Goal: Communication & Community: Answer question/provide support

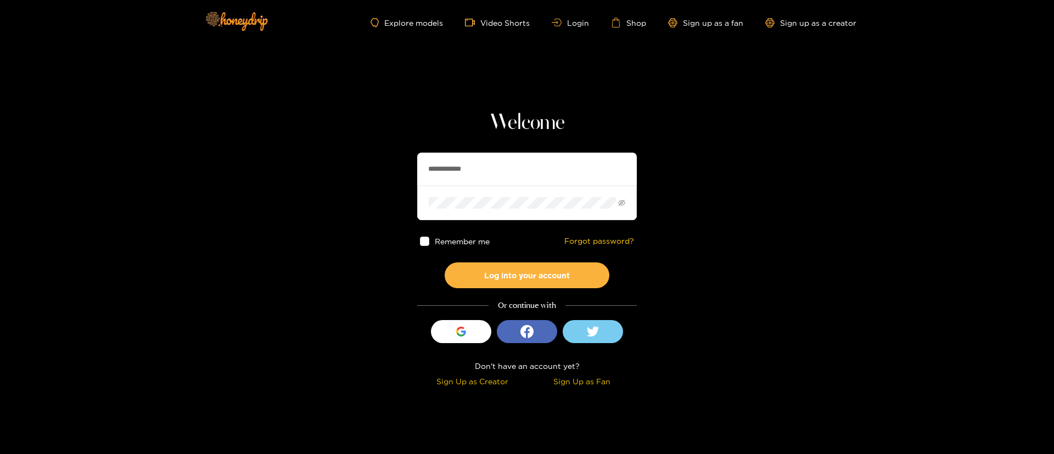
click at [502, 184] on input "**********" at bounding box center [527, 169] width 220 height 33
type input "**********"
click at [550, 273] on button "Log into your account" at bounding box center [527, 275] width 165 height 26
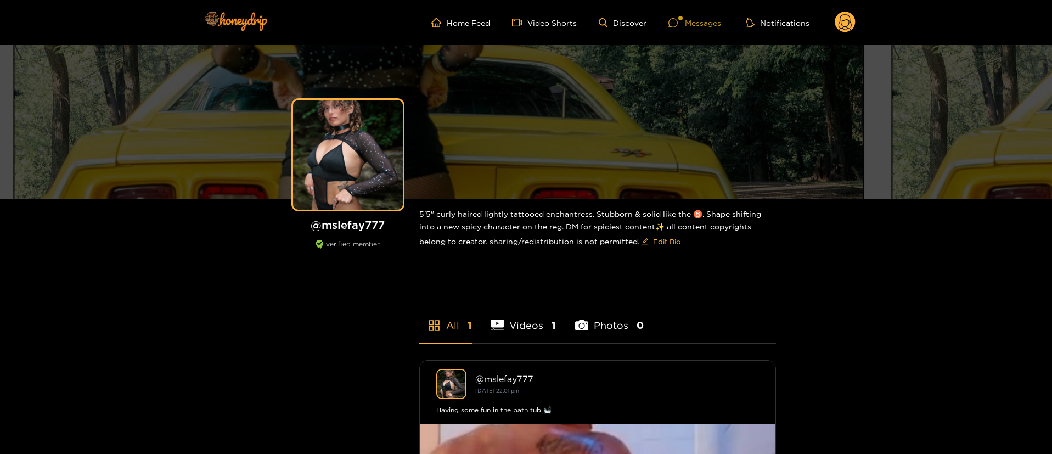
click at [692, 21] on div "Messages" at bounding box center [694, 22] width 53 height 13
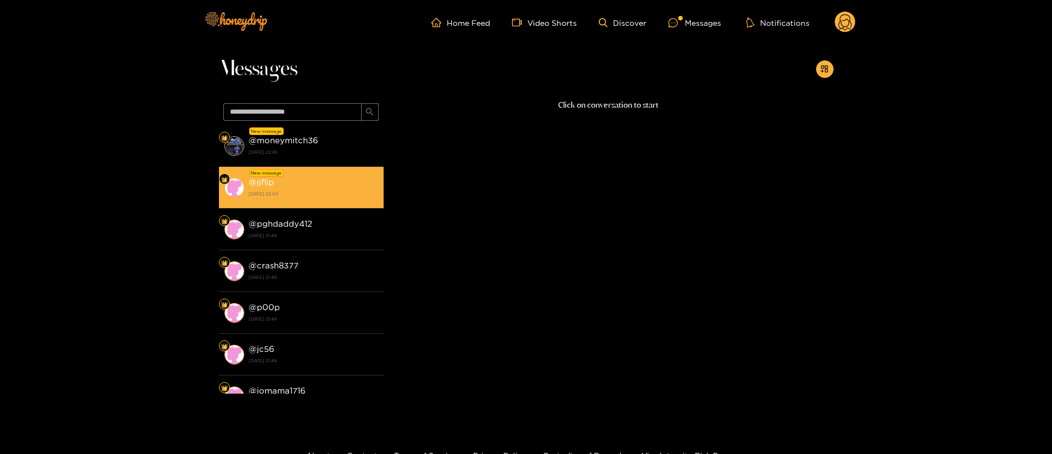
click at [312, 190] on strong "[DATE] 22:03" at bounding box center [314, 194] width 130 height 10
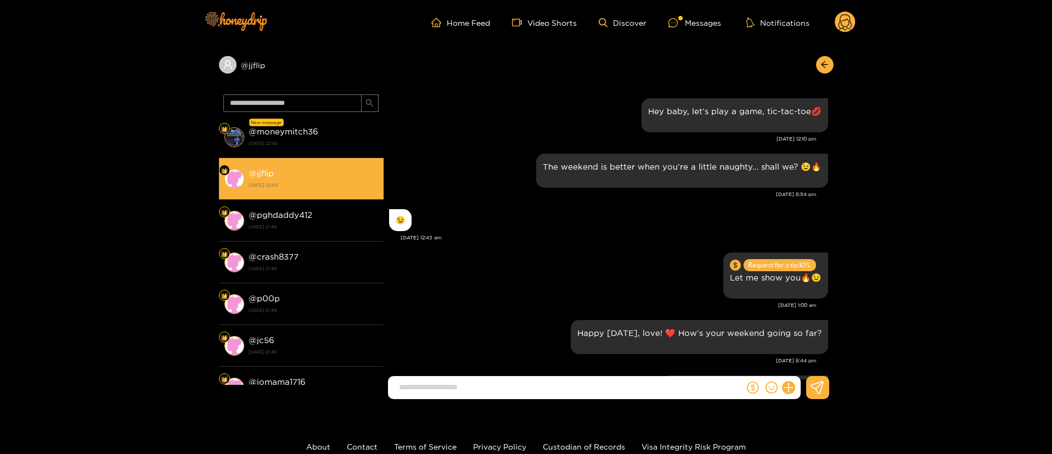
scroll to position [1189, 0]
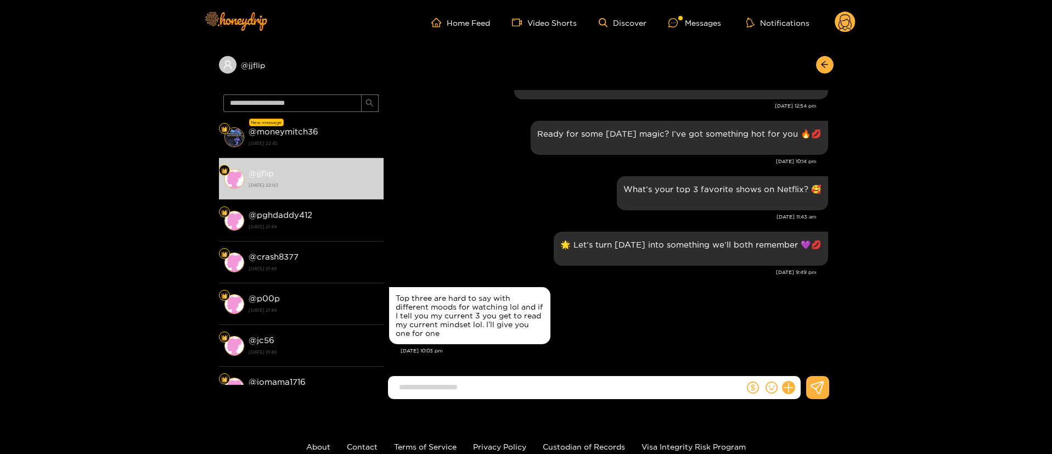
click at [425, 218] on div "[DATE] 11:43 am" at bounding box center [603, 217] width 428 height 8
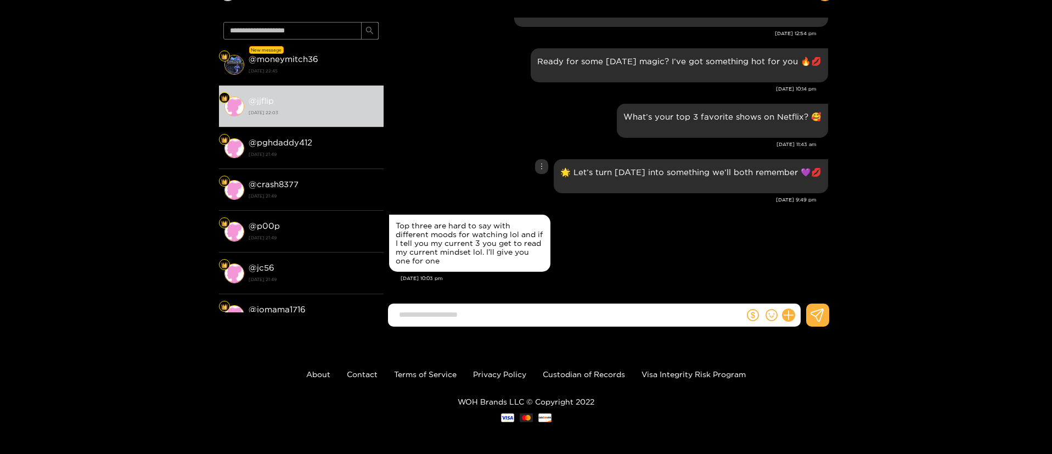
scroll to position [74, 0]
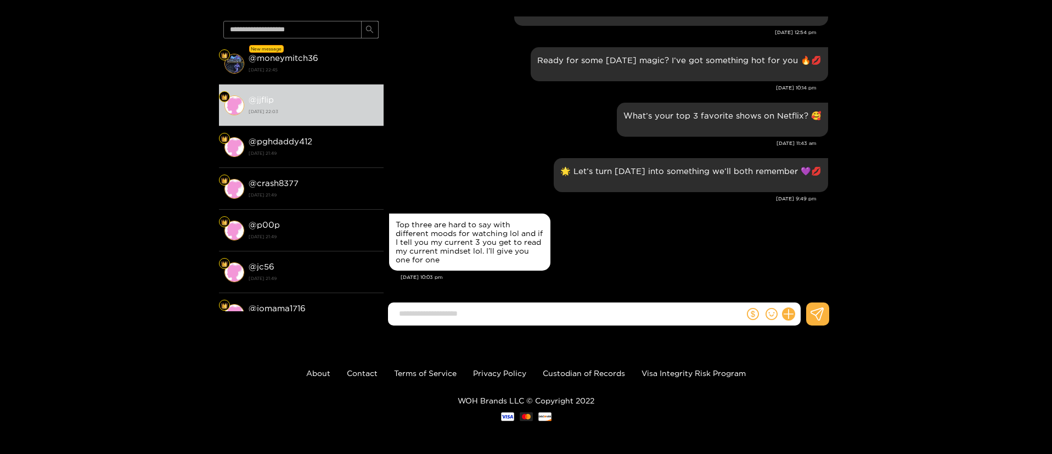
click at [435, 223] on div "Top three are hard to say with different moods for watching lol and if I tell y…" at bounding box center [470, 242] width 148 height 44
copy div "Top three are hard to say with different moods for watching lol and if I tell y…"
click at [437, 137] on div "What’s your top 3 favorite shows on Netflix? 🥰" at bounding box center [608, 120] width 439 height 40
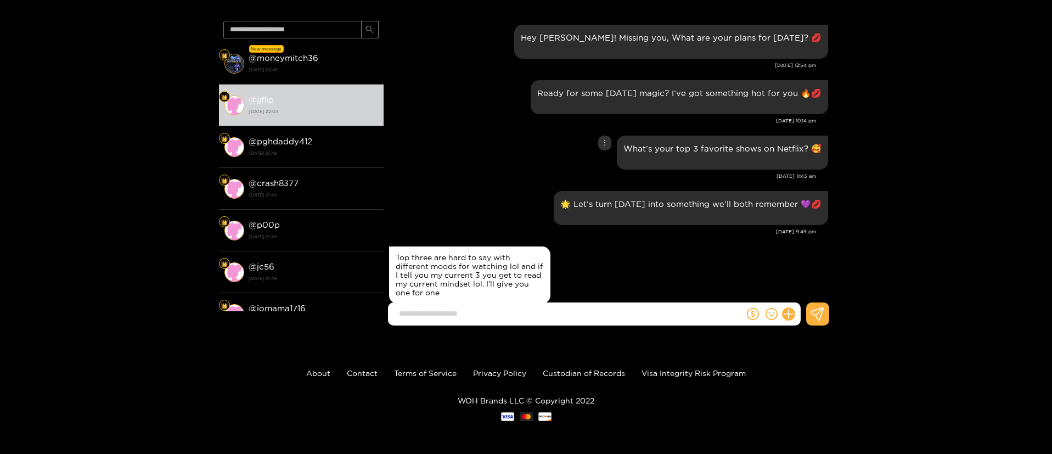
scroll to position [1189, 0]
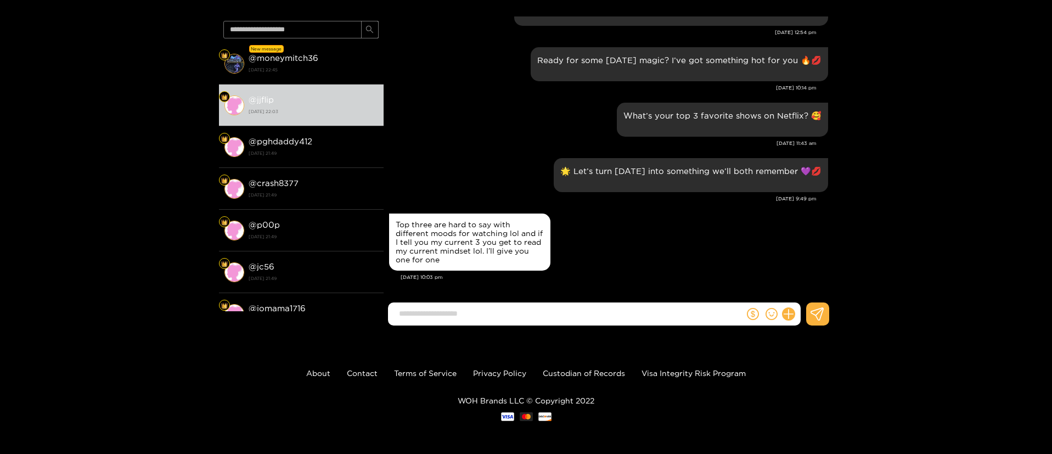
click at [486, 310] on input at bounding box center [569, 314] width 351 height 18
type input "**********"
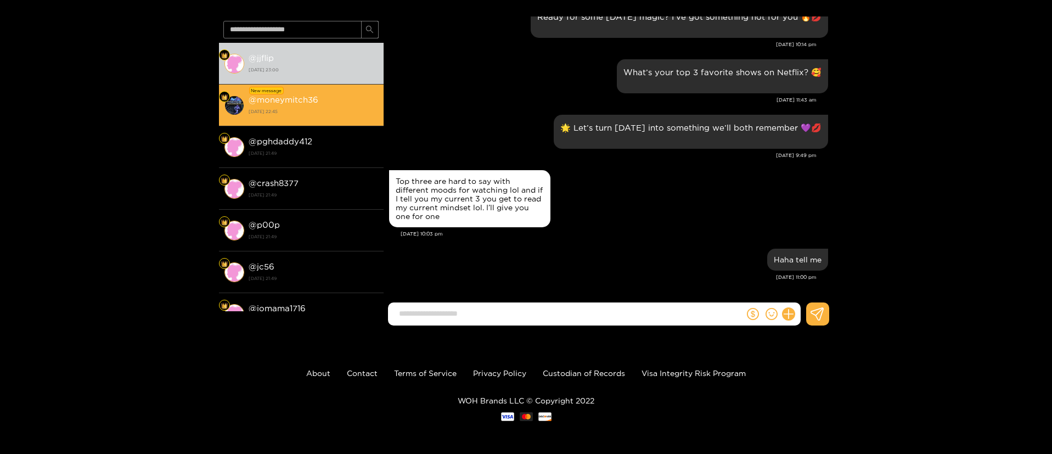
click at [327, 111] on strong "[DATE] 22:45" at bounding box center [314, 111] width 130 height 10
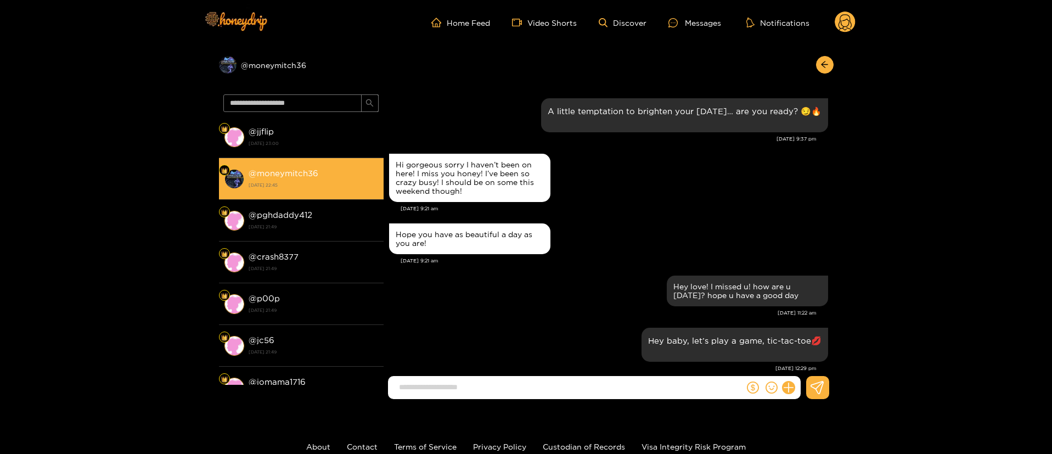
scroll to position [1171, 0]
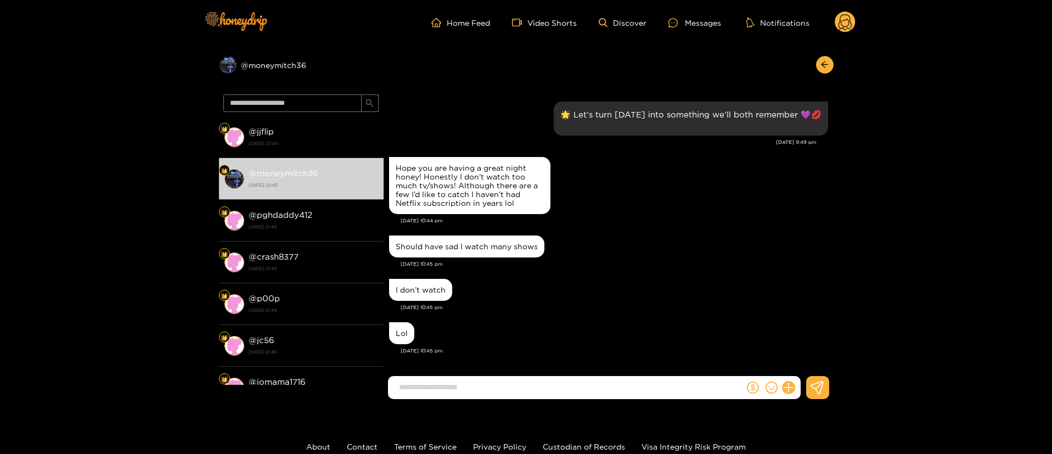
click at [556, 347] on div "[DATE] 10:45 pm" at bounding box center [615, 351] width 428 height 8
click at [605, 285] on div "I don’t watch" at bounding box center [608, 289] width 439 height 27
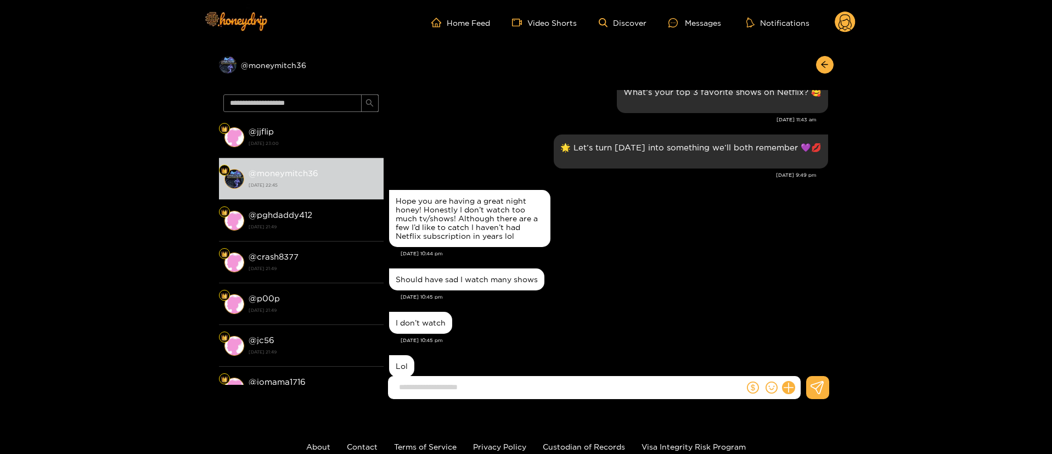
click at [605, 285] on div "Should have sad I watch many shows" at bounding box center [608, 279] width 439 height 27
click at [588, 321] on div "I don’t watch" at bounding box center [608, 322] width 439 height 27
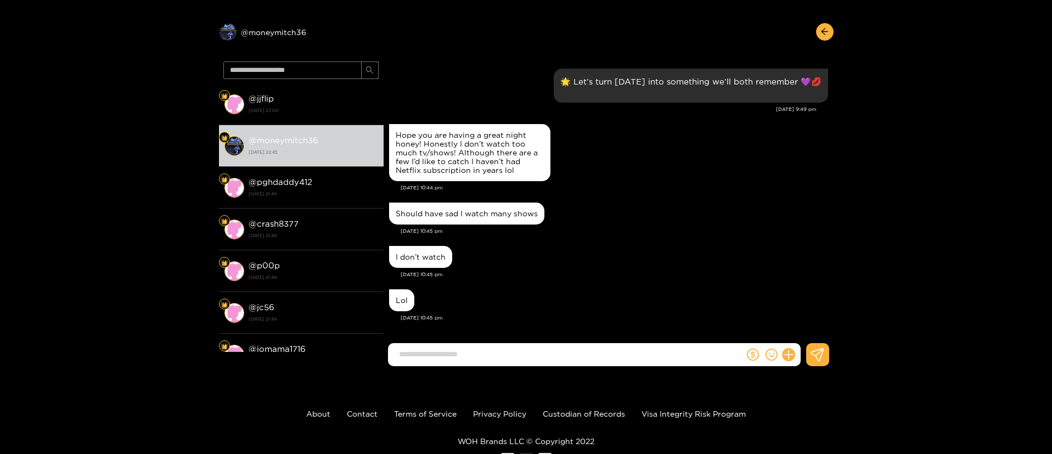
scroll to position [0, 0]
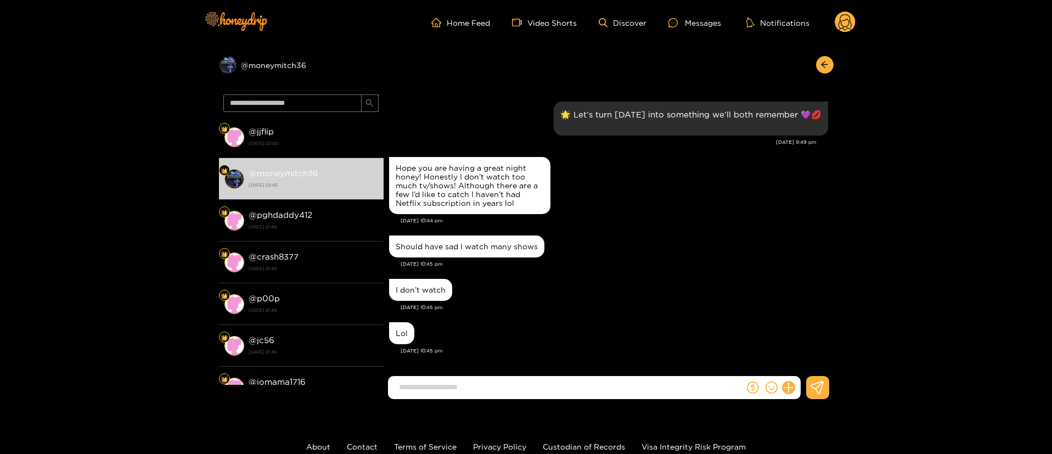
click at [645, 257] on div "Should have sad I watch many shows" at bounding box center [608, 246] width 439 height 27
click at [525, 267] on div "[DATE] 10:45 pm" at bounding box center [615, 264] width 428 height 8
click at [428, 238] on div "Should have sad I watch many shows" at bounding box center [466, 246] width 155 height 22
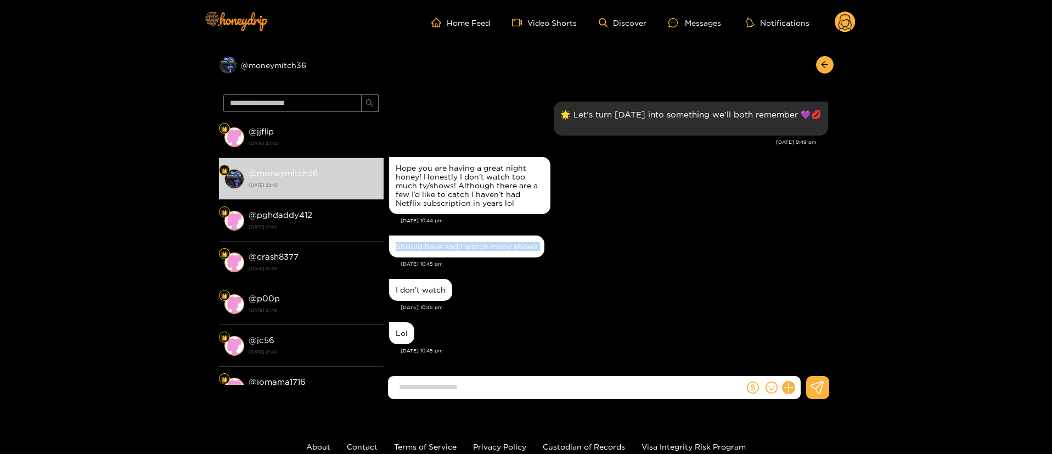
click at [428, 238] on div "Should have sad I watch many shows" at bounding box center [466, 246] width 155 height 22
copy div "Should have sad I watch many shows"
click at [557, 273] on div "Should have sad I watch many shows [DATE] 10:45 pm" at bounding box center [608, 254] width 439 height 43
click at [514, 393] on input at bounding box center [569, 387] width 351 height 18
type input "*"
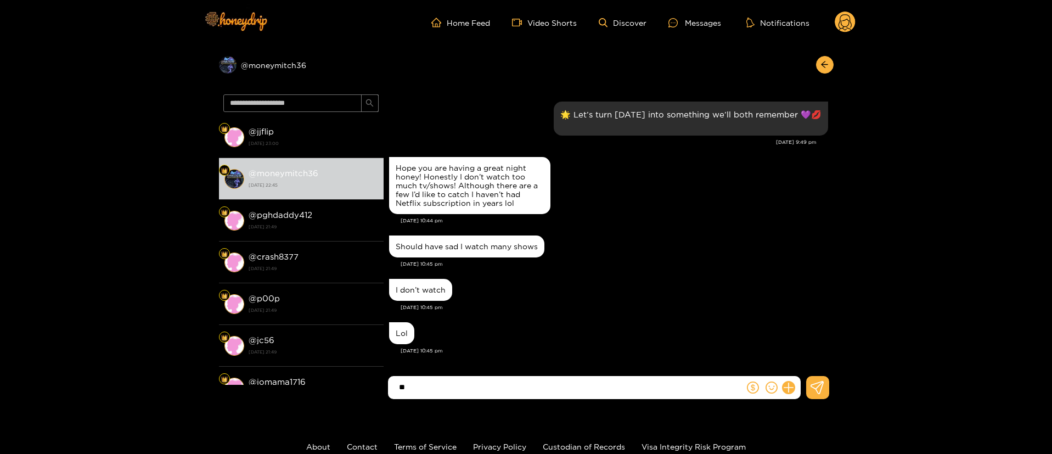
type input "*"
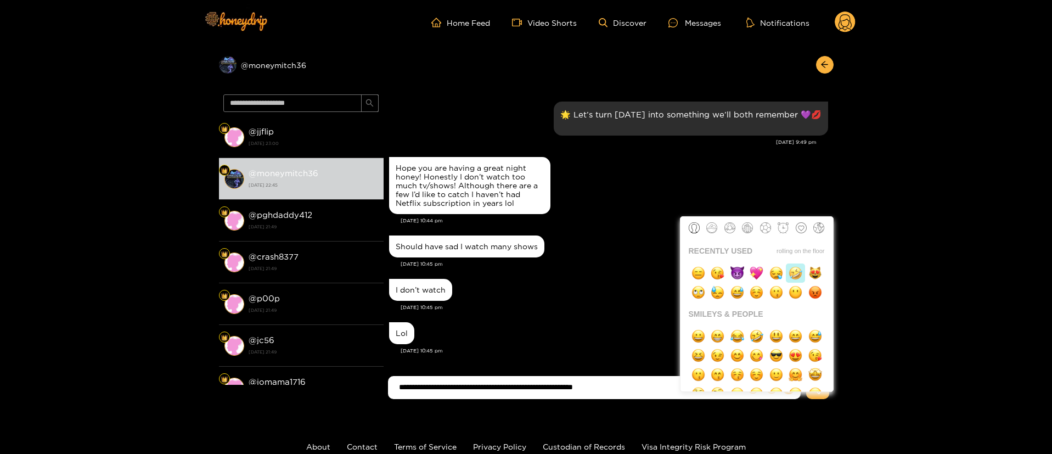
click at [799, 277] on img "button" at bounding box center [796, 273] width 14 height 14
click at [754, 273] on img "button" at bounding box center [757, 273] width 14 height 14
type input "**********"
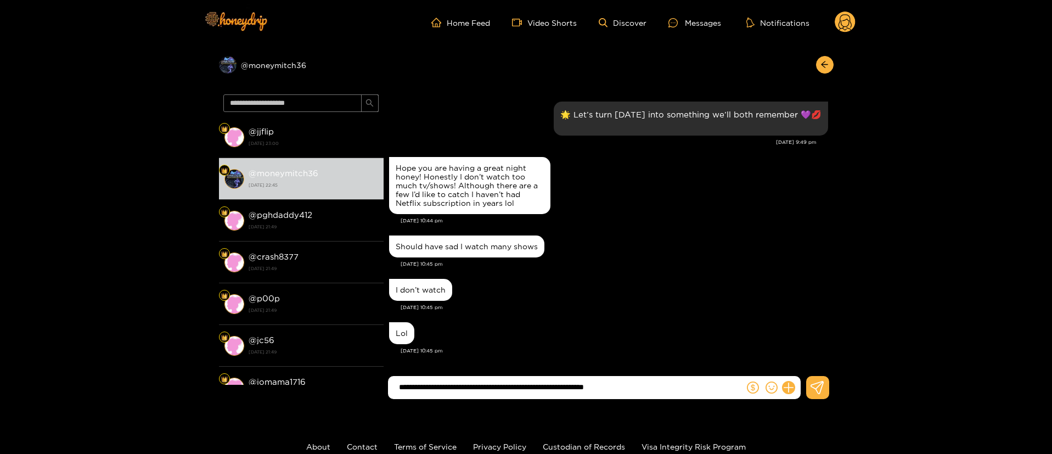
click at [673, 385] on input "**********" at bounding box center [569, 387] width 351 height 18
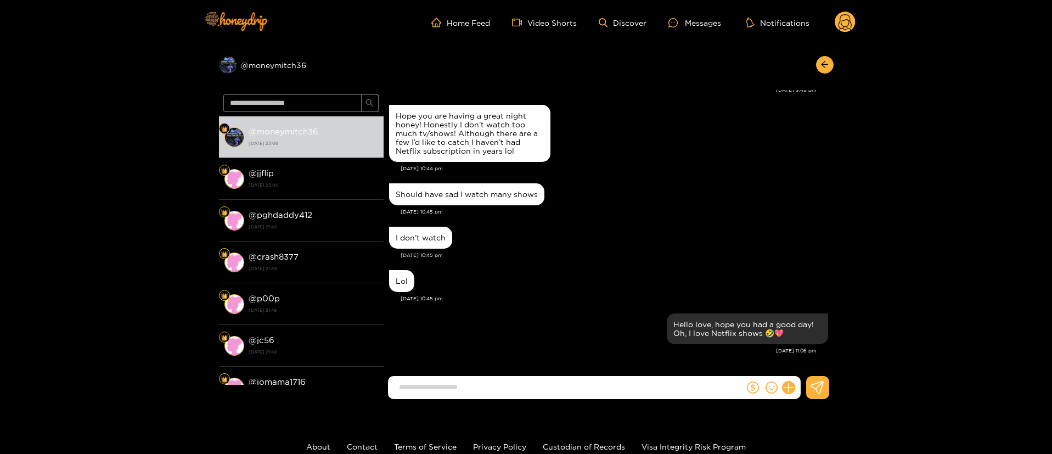
click at [609, 302] on div "Lol [DATE] 10:45 pm" at bounding box center [608, 288] width 439 height 43
click at [842, 38] on div "Home Feed Video Shorts Discover Messages Notifications 0" at bounding box center [526, 22] width 659 height 45
click at [848, 21] on circle at bounding box center [845, 22] width 21 height 21
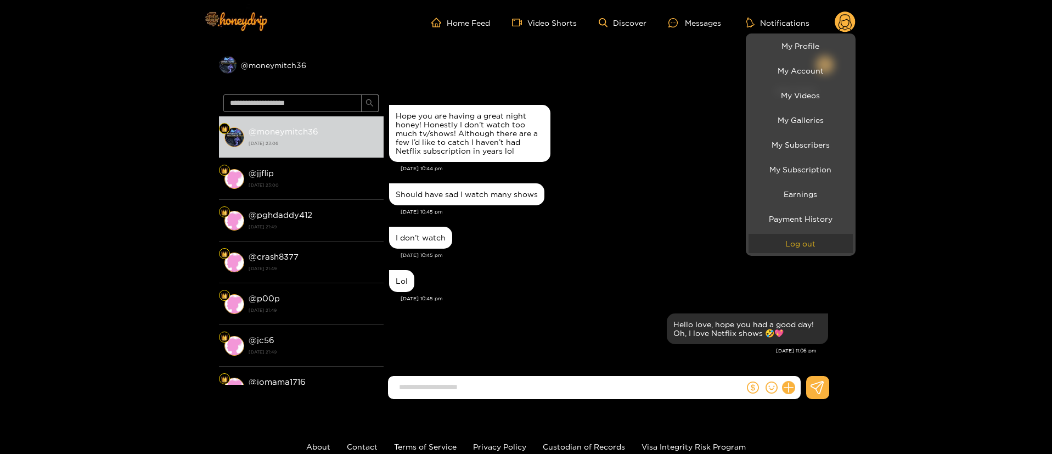
click at [808, 238] on button "Log out" at bounding box center [801, 243] width 104 height 19
